Goal: Navigation & Orientation: Find specific page/section

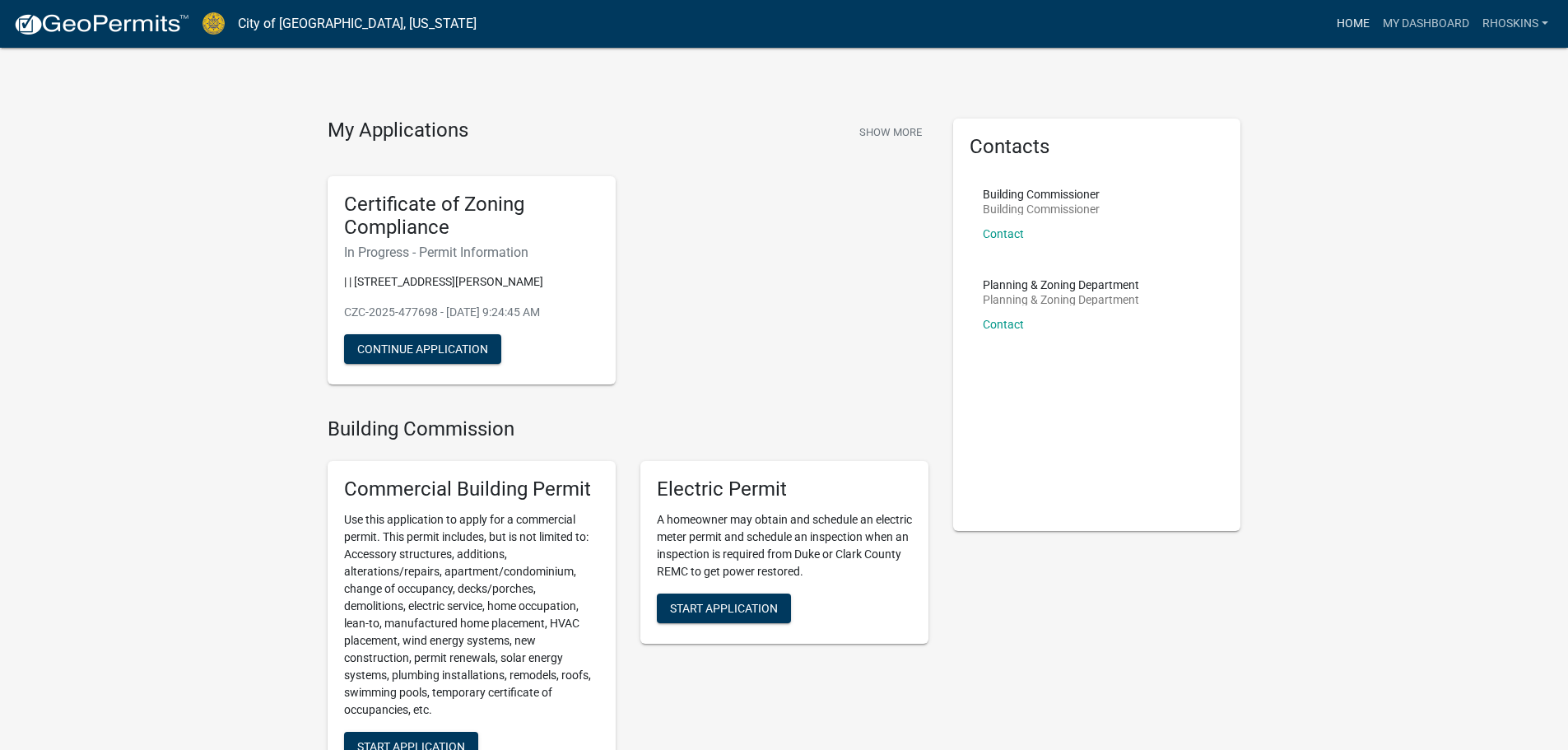
click at [1344, 25] on link "Home" at bounding box center [1352, 23] width 46 height 31
click at [1449, 23] on link "My Dashboard" at bounding box center [1425, 23] width 99 height 31
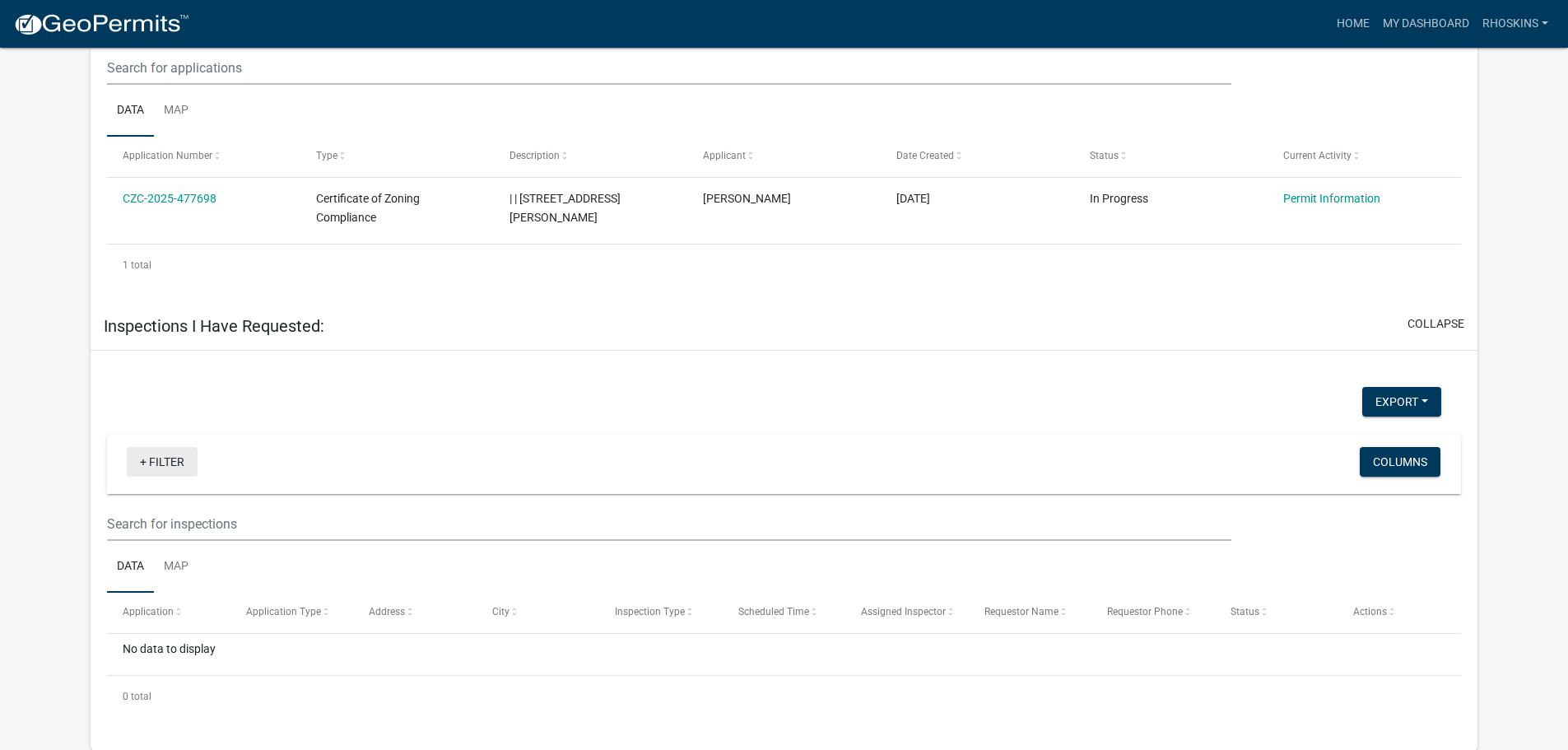
scroll to position [742, 0]
click at [177, 570] on link "Map" at bounding box center [176, 566] width 44 height 53
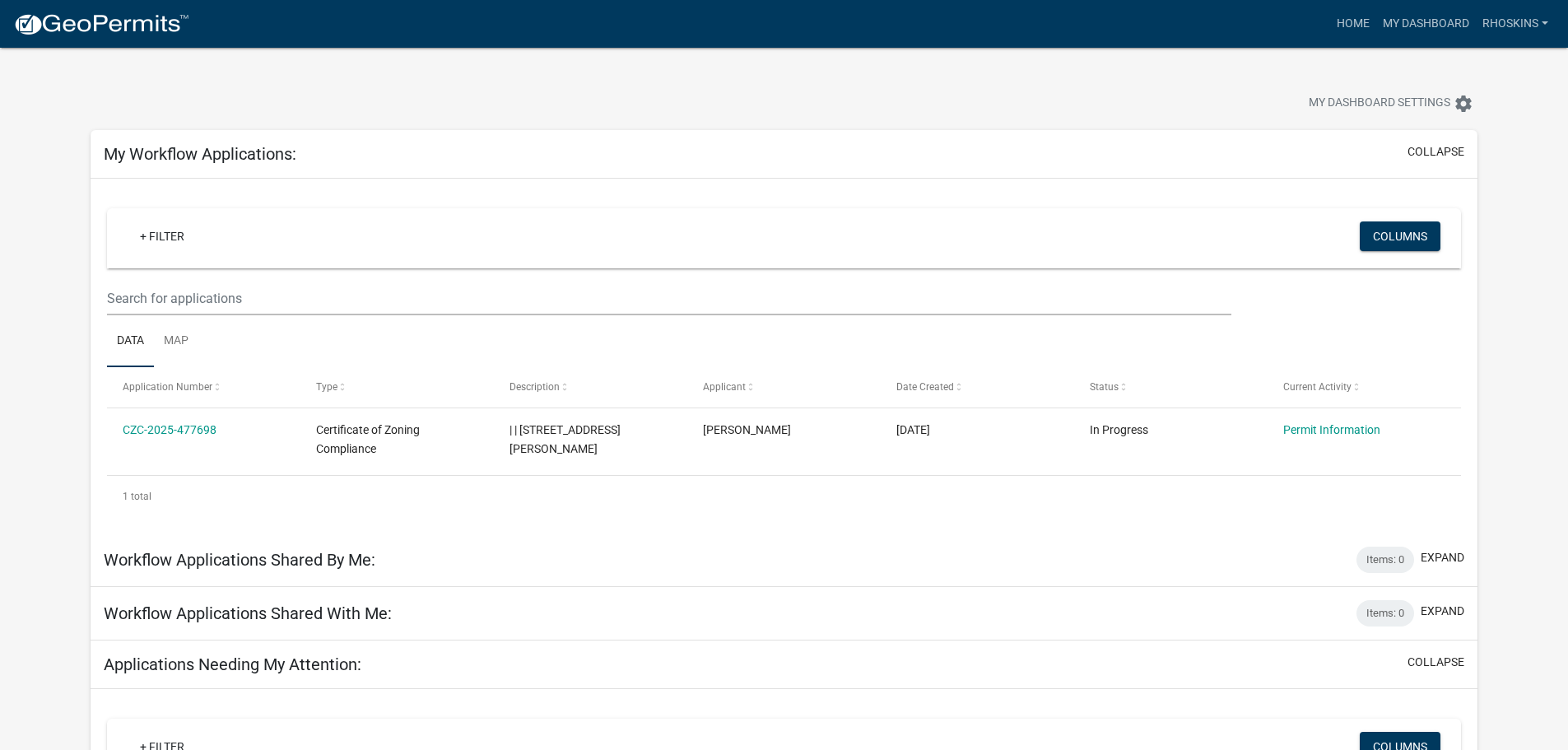
click at [1555, 18] on nav "more_horiz Home My Dashboard rhoskins Account Logout" at bounding box center [784, 23] width 1568 height 48
click at [1538, 18] on link "rhoskins" at bounding box center [1515, 23] width 79 height 31
click at [1530, 19] on link "rhoskins" at bounding box center [1515, 23] width 79 height 31
